Goal: Task Accomplishment & Management: Complete application form

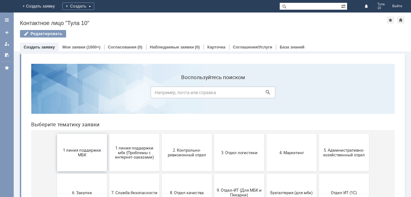
click at [77, 152] on span "1 линия поддержки МБК" at bounding box center [82, 152] width 46 height 9
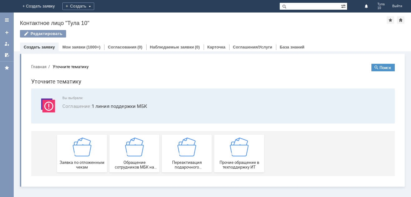
click at [77, 152] on img at bounding box center [82, 146] width 19 height 19
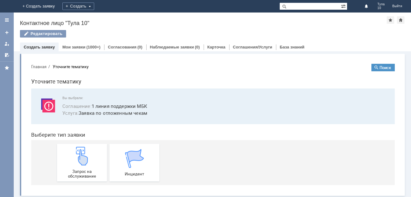
click at [77, 152] on img at bounding box center [82, 155] width 19 height 19
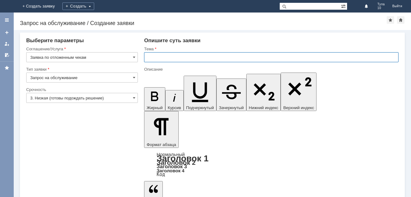
click at [150, 59] on input "text" at bounding box center [271, 57] width 255 height 10
click at [172, 57] on input "отложенные еки" at bounding box center [271, 57] width 255 height 10
type input "отложенные чеки"
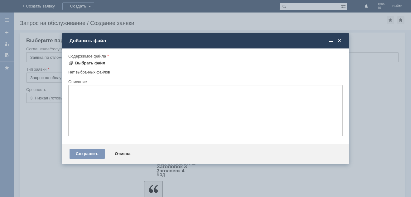
click at [94, 62] on div "Выбрать файл" at bounding box center [90, 63] width 30 height 5
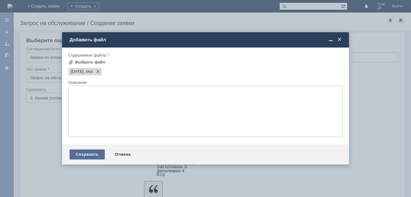
click at [82, 154] on div "Сохранить" at bounding box center [87, 154] width 35 height 10
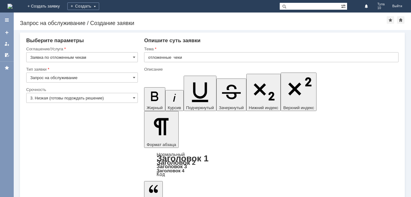
drag, startPoint x: 55, startPoint y: 177, endPoint x: 58, endPoint y: 175, distance: 3.5
